Goal: Task Accomplishment & Management: Use online tool/utility

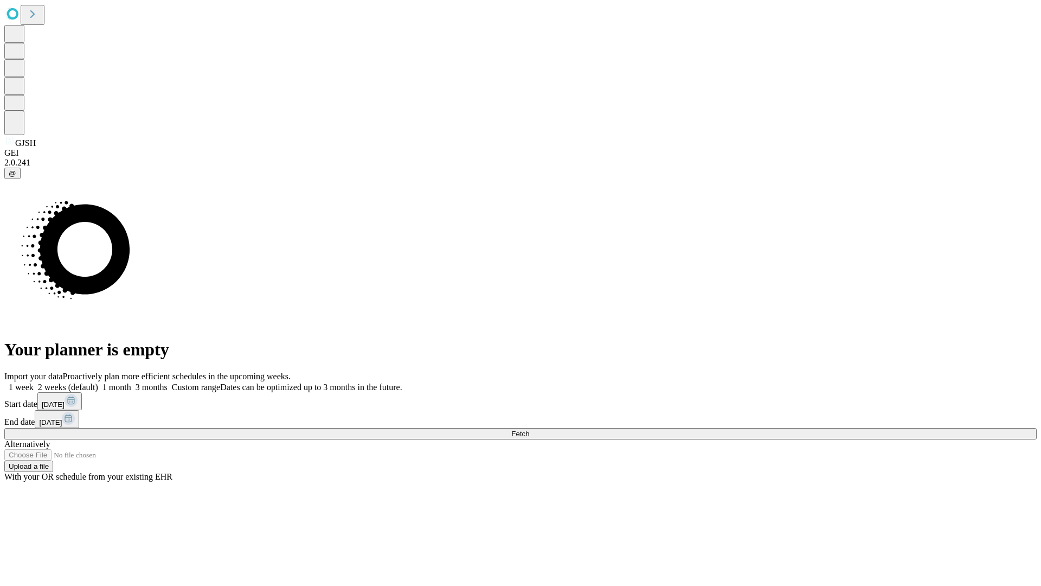
click at [529, 429] on span "Fetch" at bounding box center [520, 433] width 18 height 8
